Goal: Book appointment/travel/reservation

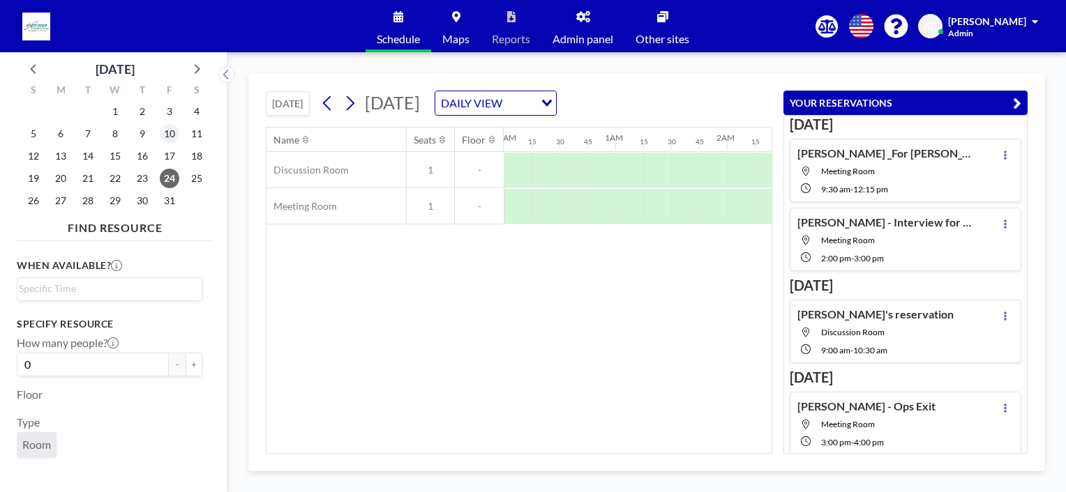
scroll to position [4, 0]
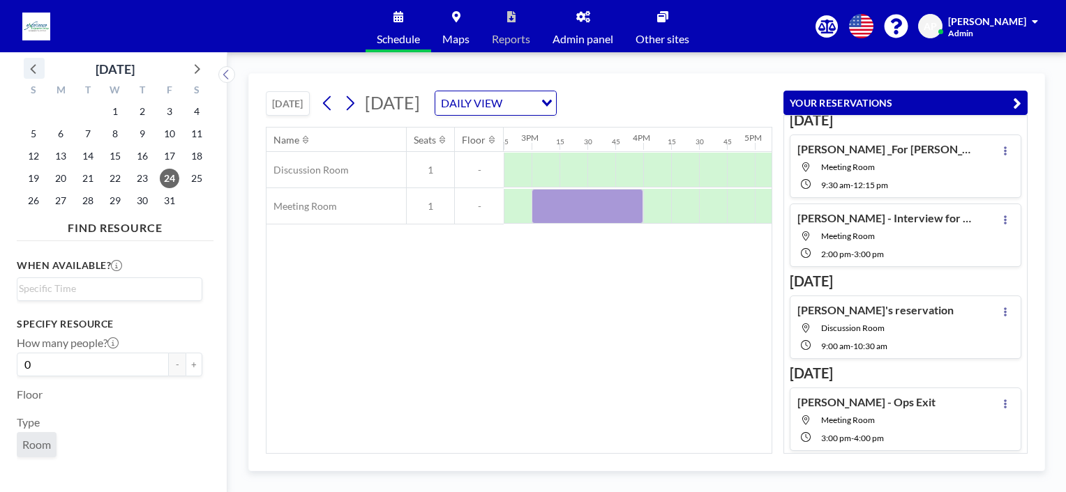
click at [27, 63] on icon at bounding box center [34, 68] width 18 height 18
click at [59, 133] on span "8" at bounding box center [61, 134] width 20 height 20
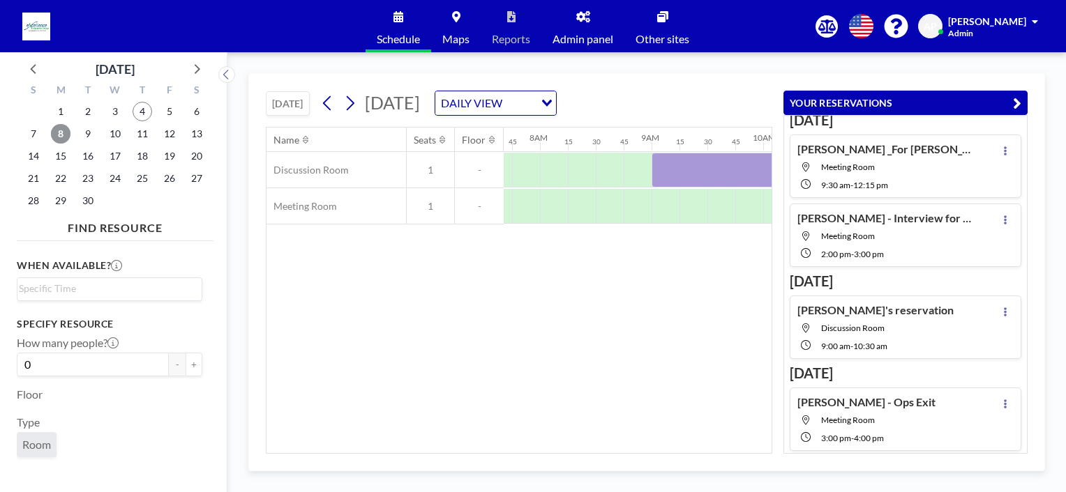
scroll to position [0, 865]
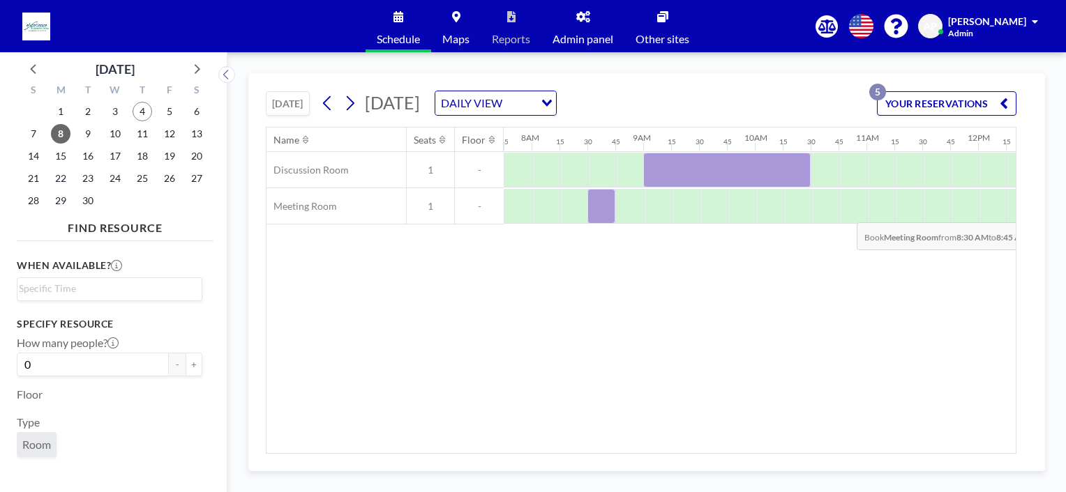
click at [601, 211] on div at bounding box center [601, 206] width 28 height 35
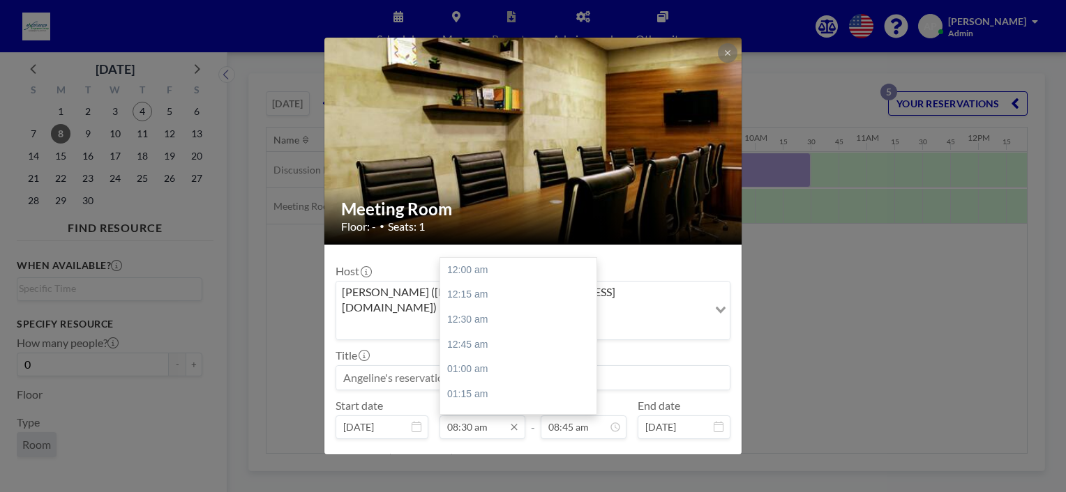
scroll to position [869, 0]
click at [488, 416] on input "08:30 am" at bounding box center [482, 428] width 86 height 24
click at [469, 386] on div "02:00 pm" at bounding box center [521, 398] width 163 height 25
type input "02:00 pm"
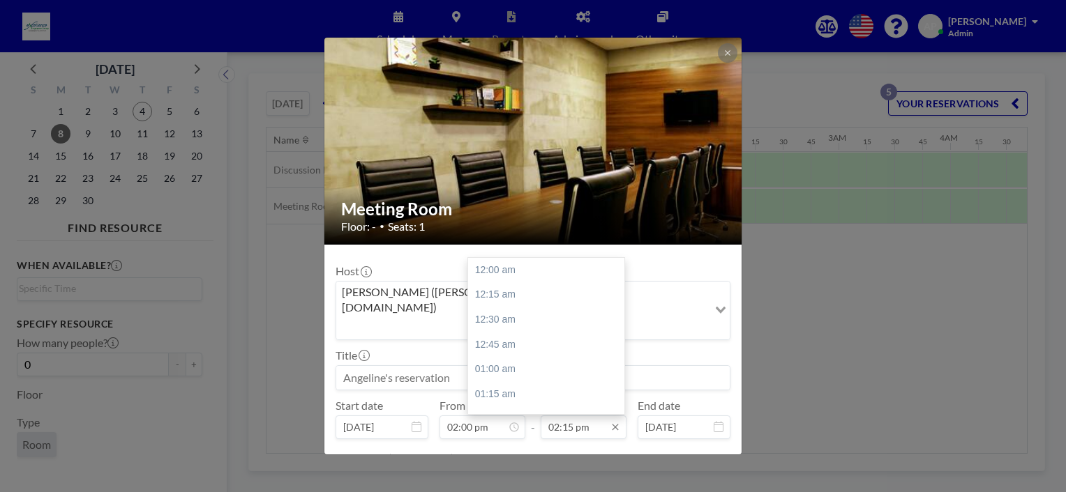
scroll to position [1414, 0]
click at [560, 416] on input "02:15 pm" at bounding box center [584, 428] width 86 height 24
click at [500, 333] on div "03:00 pm" at bounding box center [549, 345] width 163 height 25
type input "03:00 pm"
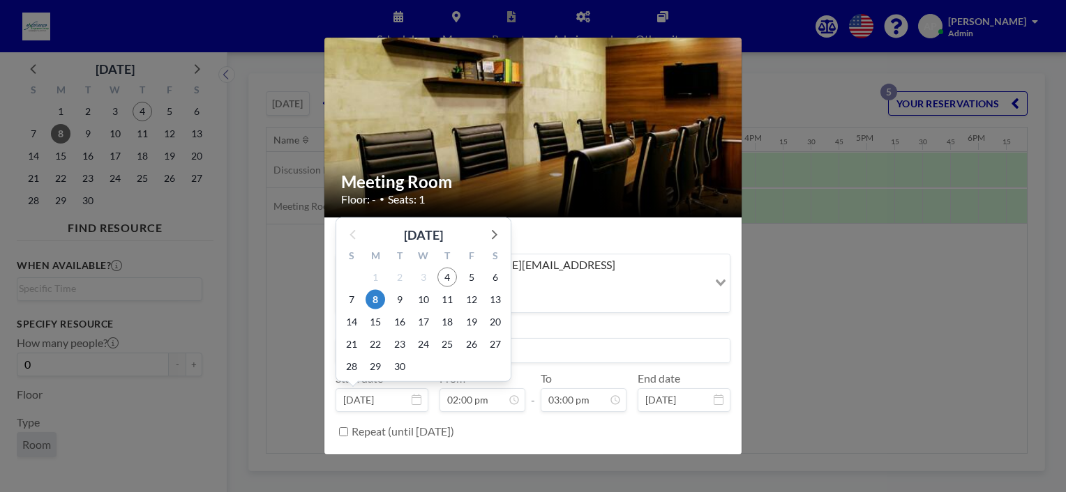
scroll to position [1391, 0]
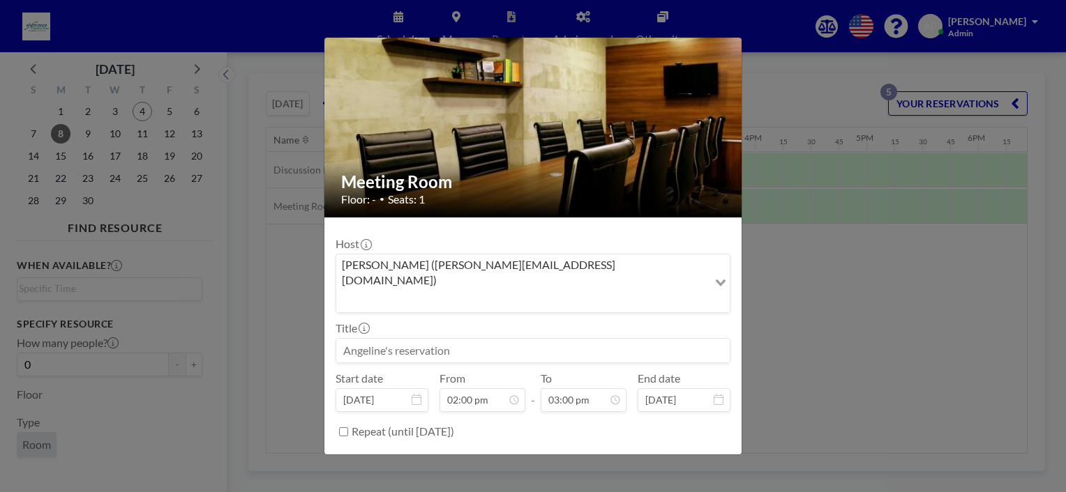
click at [478, 339] on input at bounding box center [532, 351] width 393 height 24
type input "[PERSON_NAME] - Interview for AE"
click at [672, 455] on button "BOOK NOW" at bounding box center [695, 467] width 70 height 24
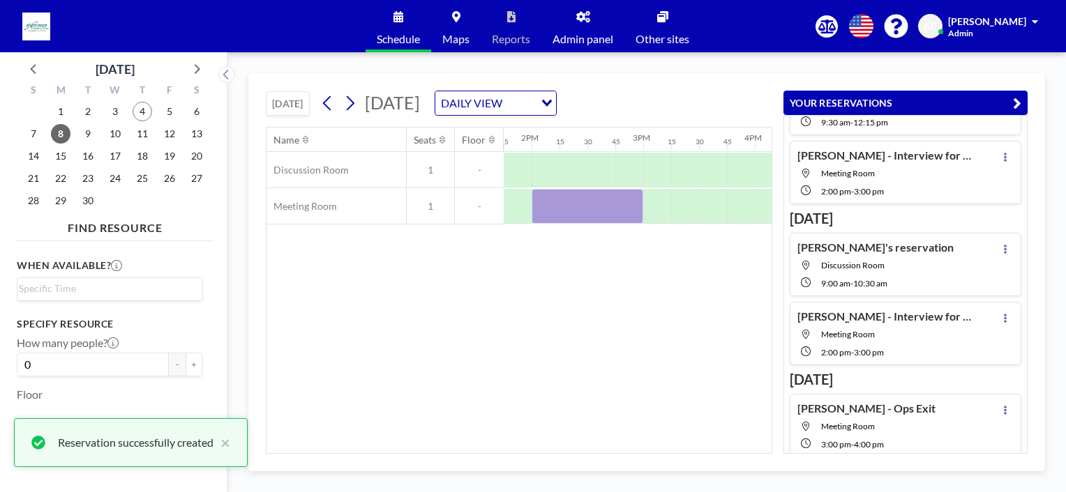
scroll to position [73, 0]
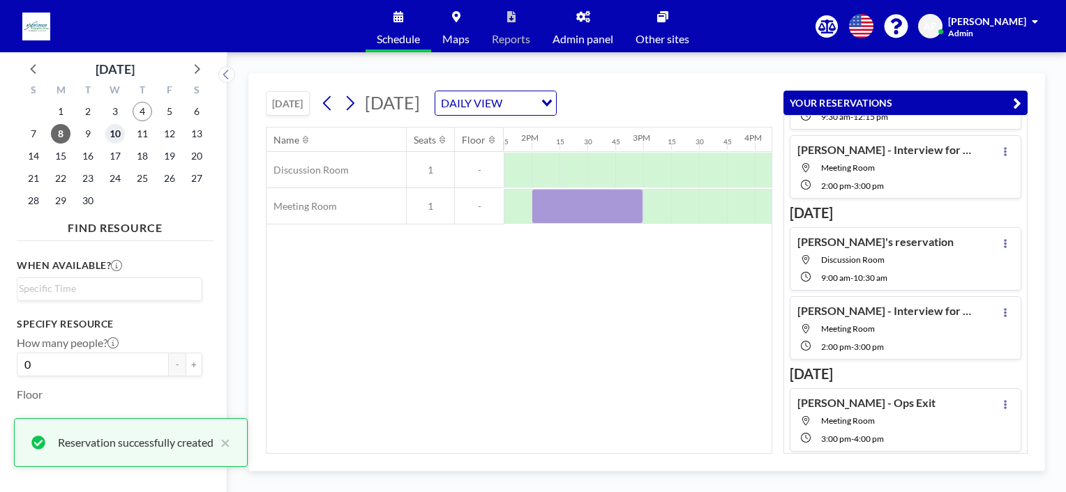
click at [111, 136] on span "10" at bounding box center [115, 134] width 20 height 20
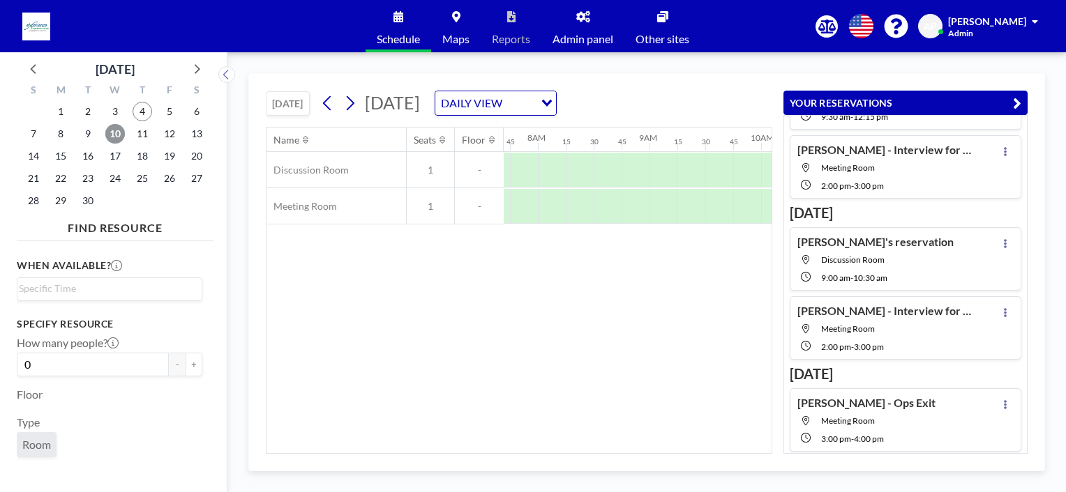
scroll to position [0, 865]
click at [584, 208] on div at bounding box center [573, 206] width 28 height 35
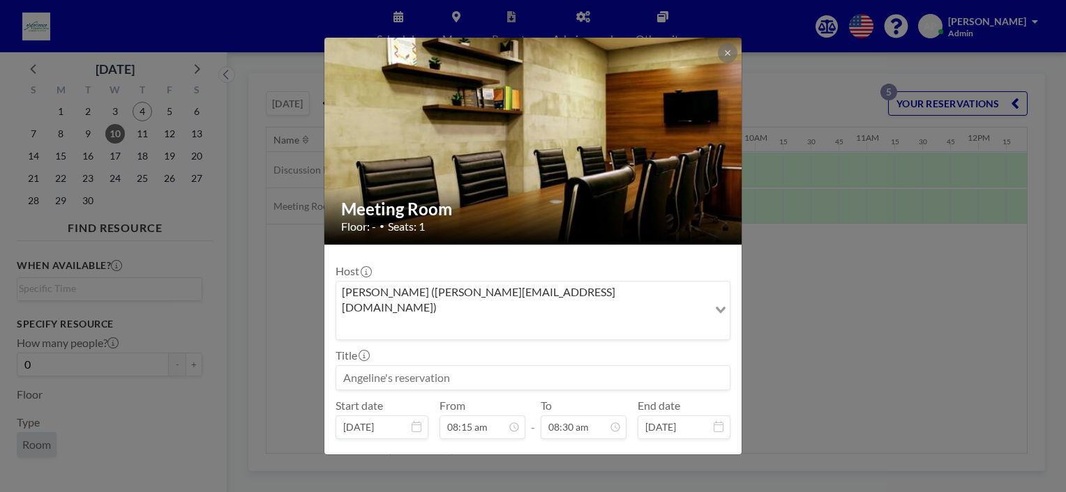
scroll to position [820, 0]
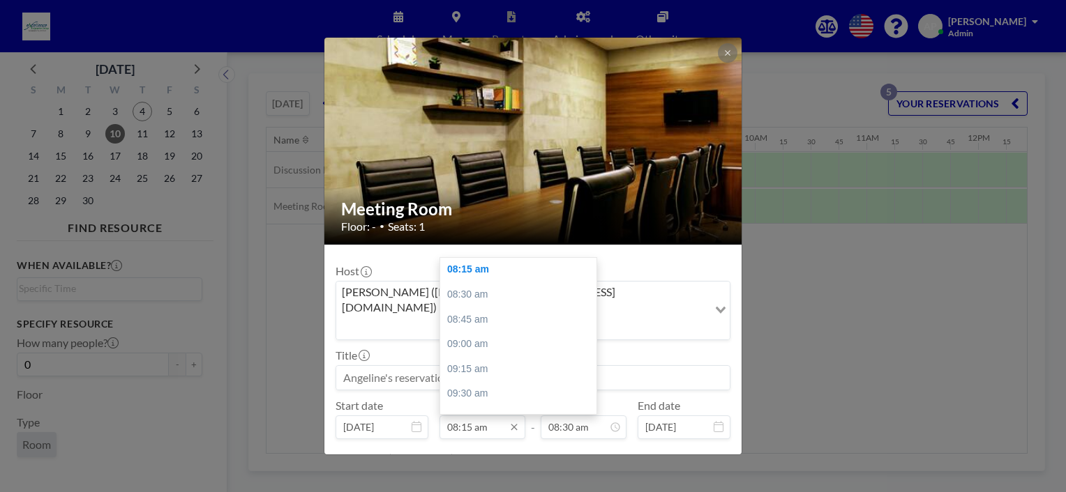
click at [460, 416] on input "08:15 am" at bounding box center [482, 428] width 86 height 24
drag, startPoint x: 469, startPoint y: 298, endPoint x: 500, endPoint y: 348, distance: 59.2
click at [469, 322] on div "11:00 am" at bounding box center [521, 334] width 163 height 25
type input "11:00 am"
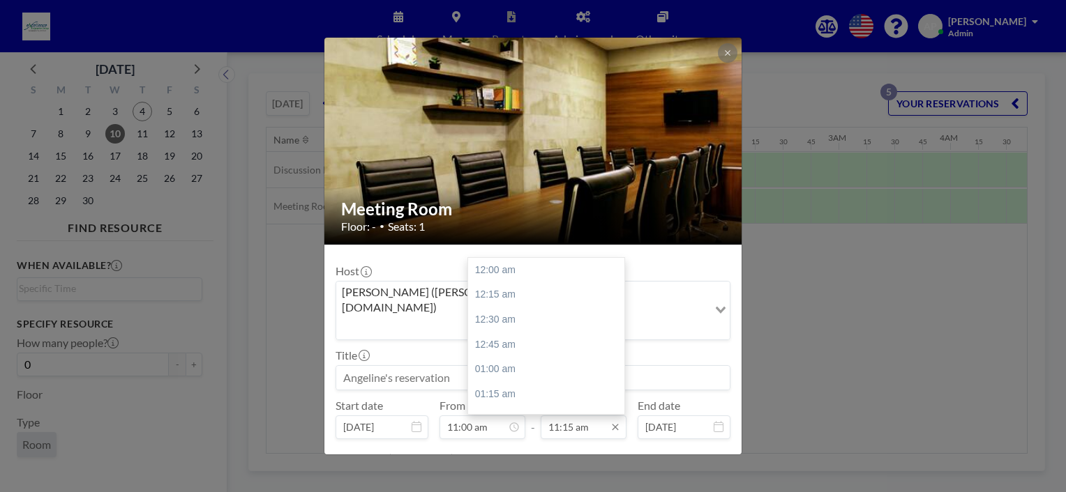
scroll to position [1117, 0]
click at [552, 416] on input "11:15 am" at bounding box center [584, 428] width 86 height 24
click at [508, 332] on div "12:00 pm" at bounding box center [549, 344] width 163 height 25
type input "12:00 pm"
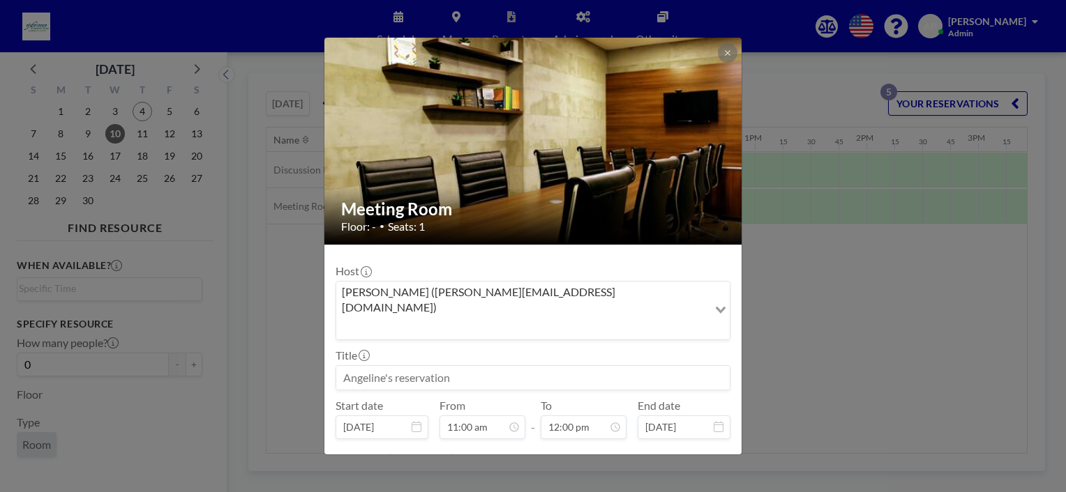
click at [412, 366] on input at bounding box center [532, 378] width 393 height 24
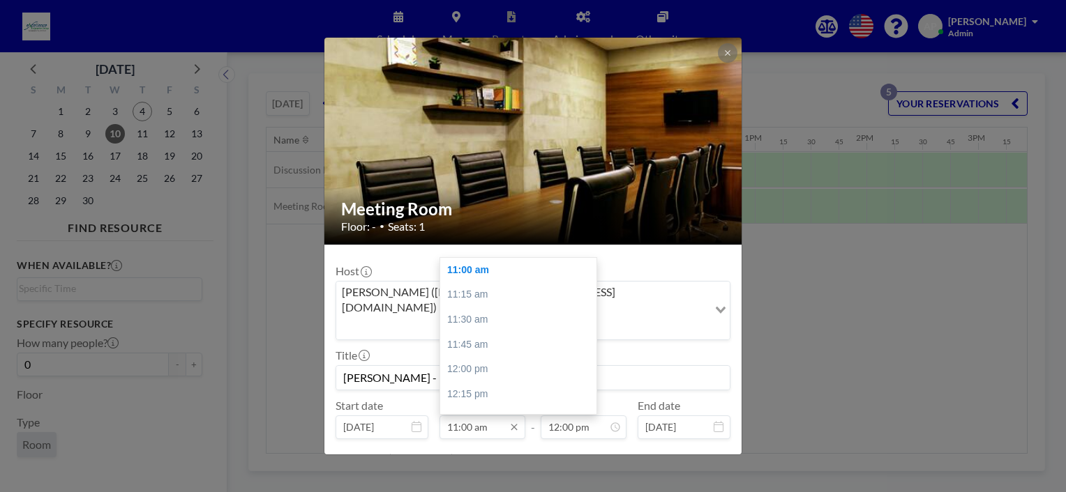
scroll to position [27, 0]
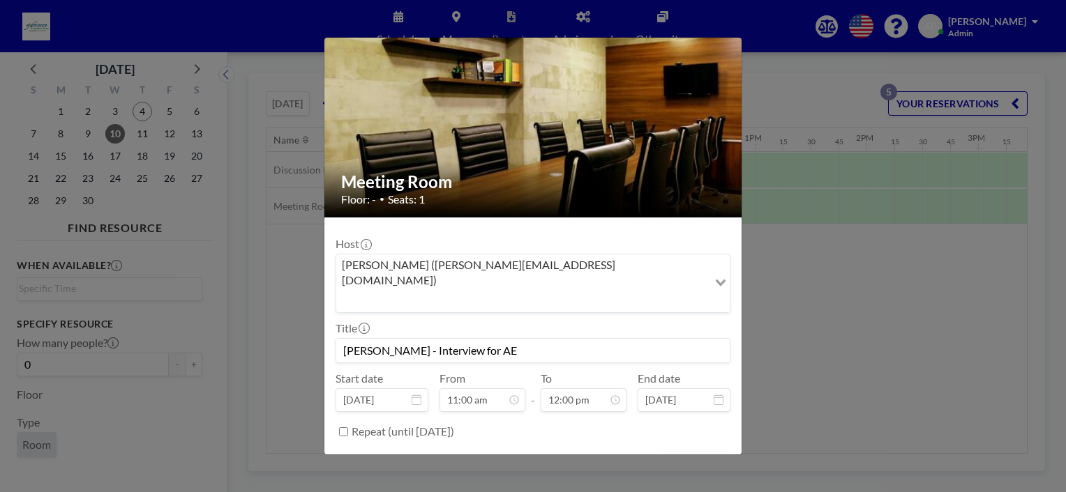
type input "[PERSON_NAME] - Interview for AE"
click at [683, 455] on button "BOOK NOW" at bounding box center [695, 467] width 70 height 24
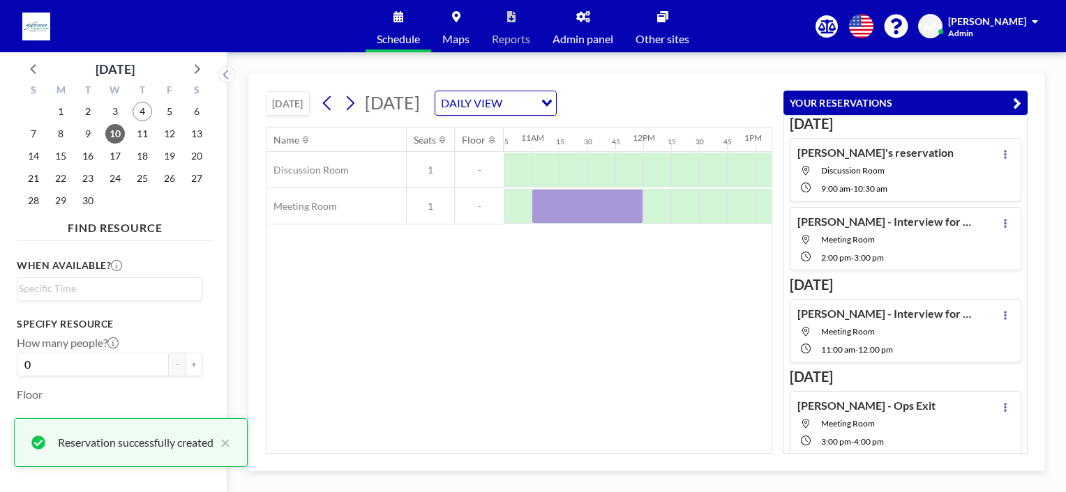
scroll to position [164, 0]
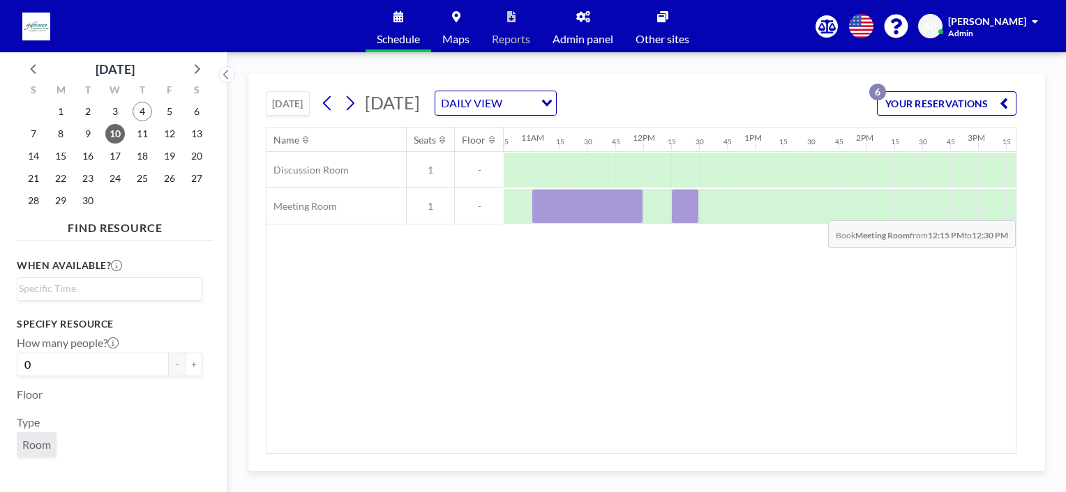
click at [684, 209] on div at bounding box center [685, 206] width 28 height 35
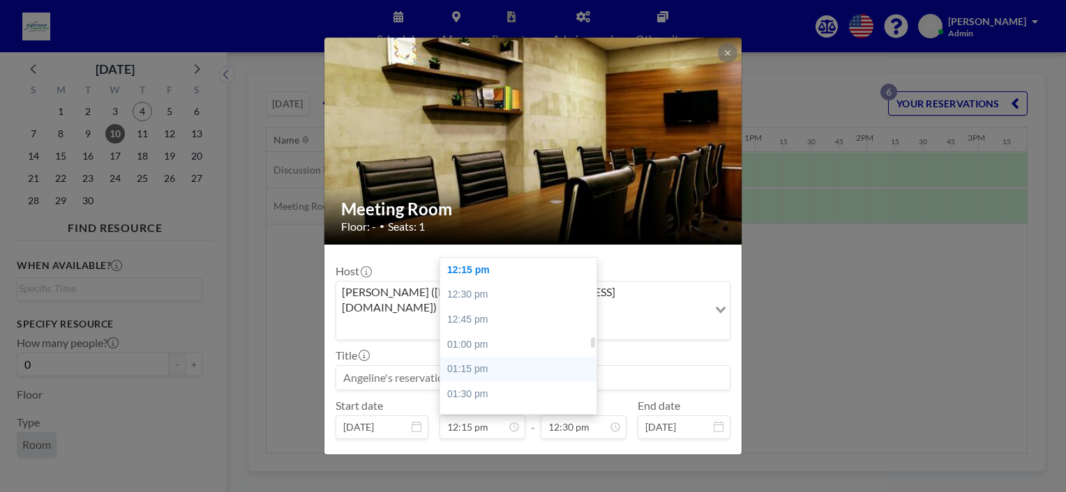
scroll to position [1286, 0]
click at [471, 362] on div "02:00 pm" at bounding box center [521, 374] width 163 height 25
type input "02:00 pm"
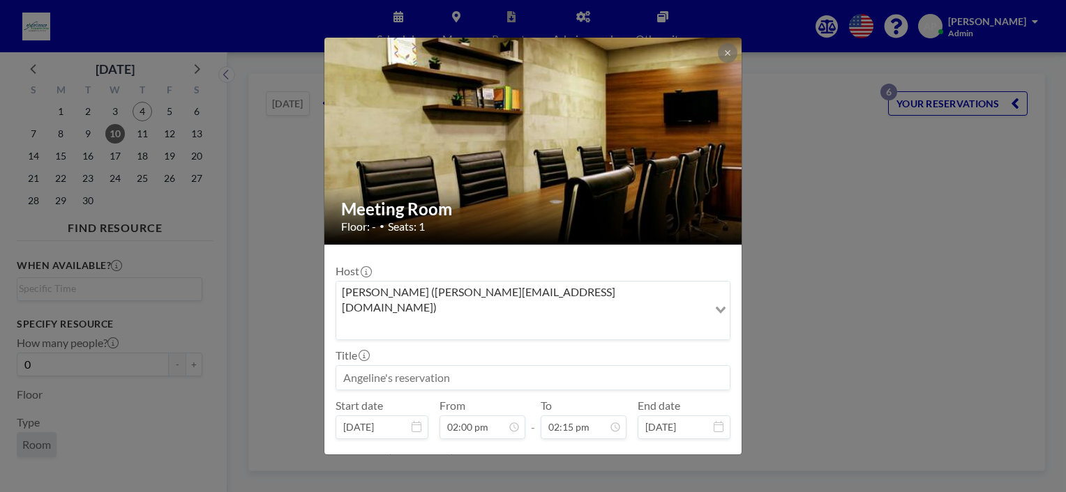
scroll to position [1414, 0]
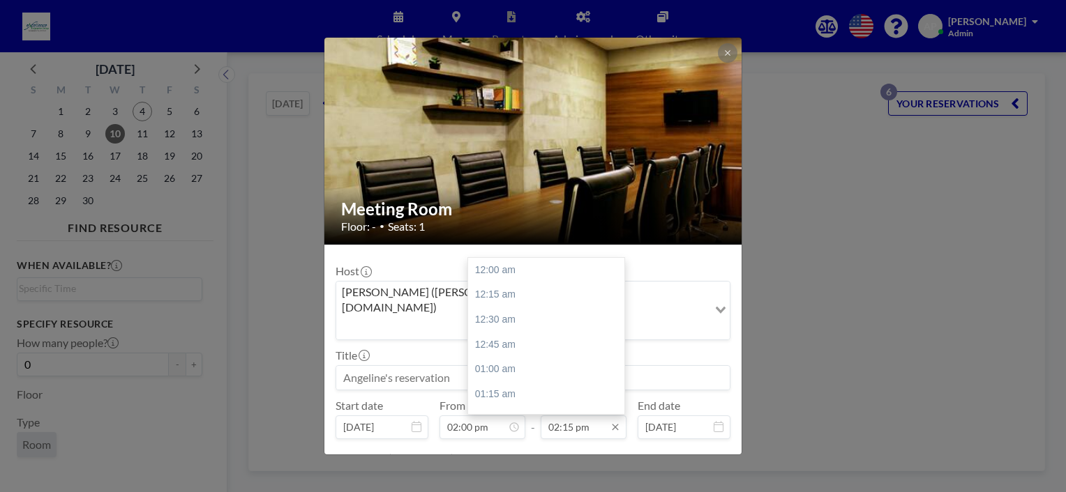
drag, startPoint x: 570, startPoint y: 395, endPoint x: 569, endPoint y: 382, distance: 13.3
click at [571, 416] on input "02:15 pm" at bounding box center [584, 428] width 86 height 24
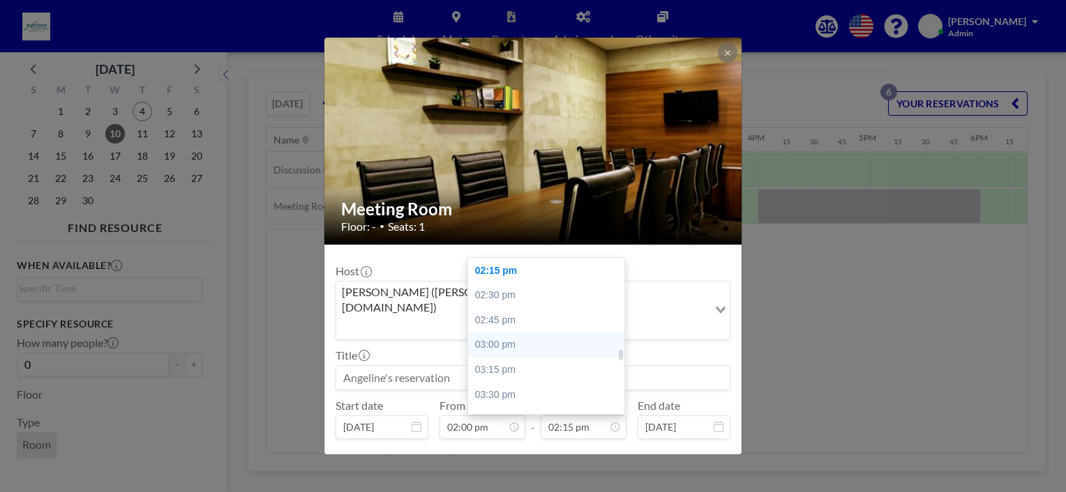
scroll to position [0, 1534]
click at [505, 333] on div "03:00 pm" at bounding box center [549, 345] width 163 height 25
type input "03:00 pm"
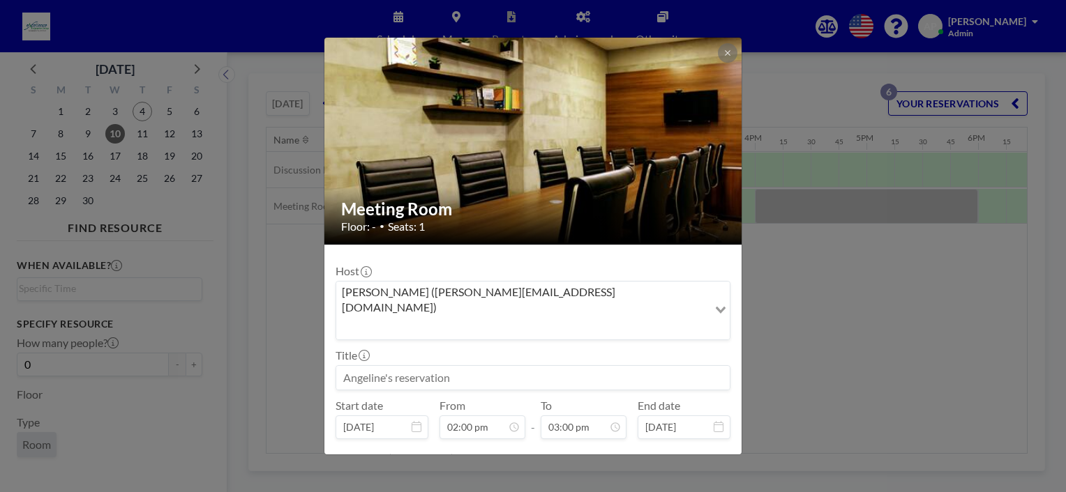
click at [403, 366] on input at bounding box center [532, 378] width 393 height 24
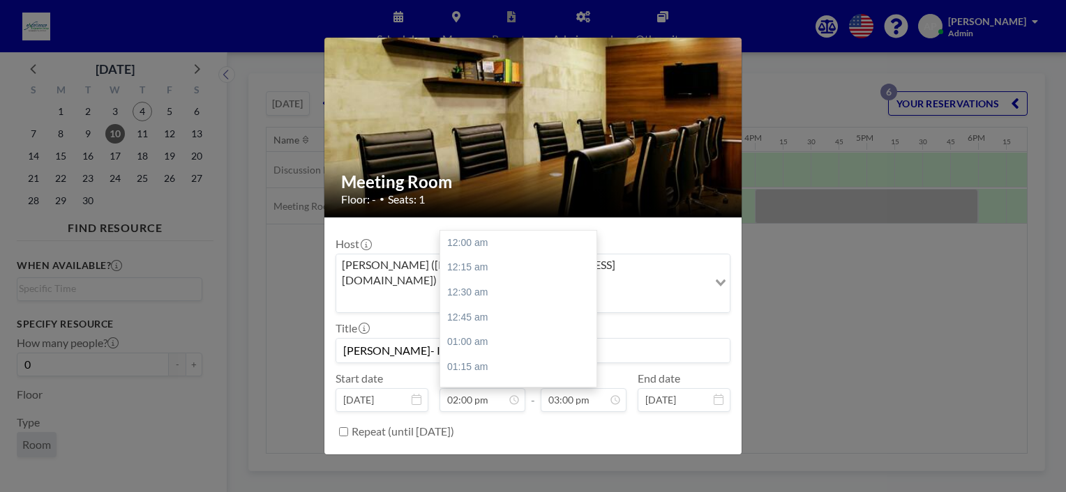
scroll to position [1391, 0]
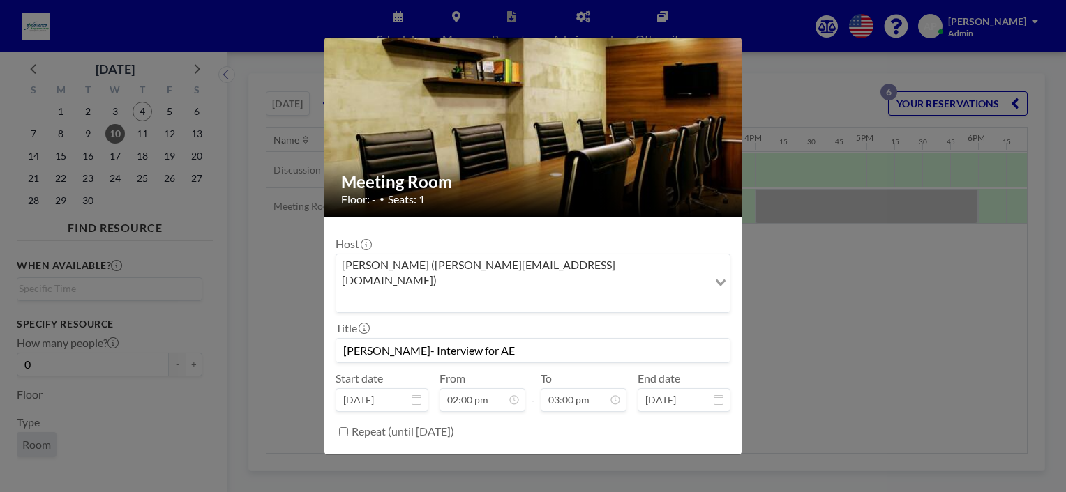
type input "[PERSON_NAME]- Interview for AE"
click at [672, 455] on button "BOOK NOW" at bounding box center [695, 467] width 70 height 24
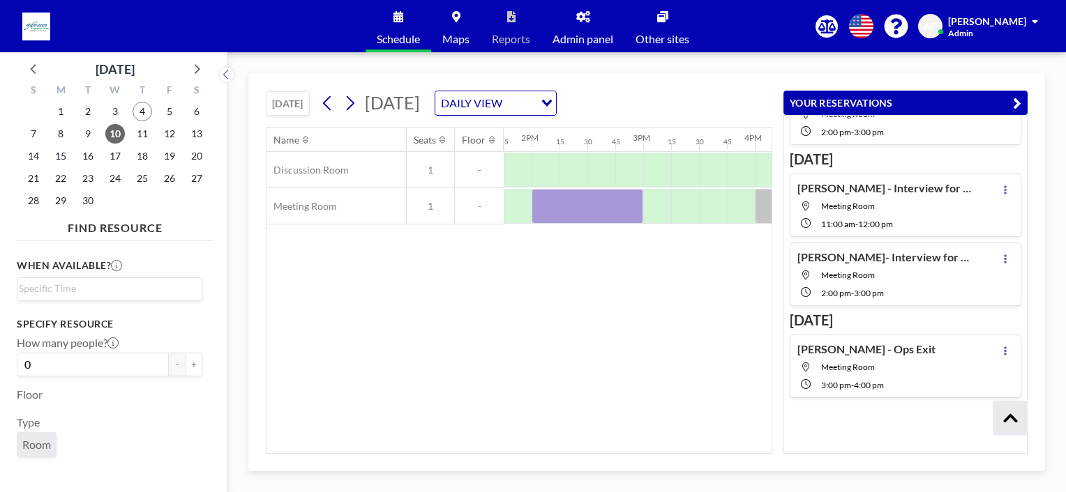
scroll to position [287, 0]
